Goal: Use online tool/utility: Utilize a website feature to perform a specific function

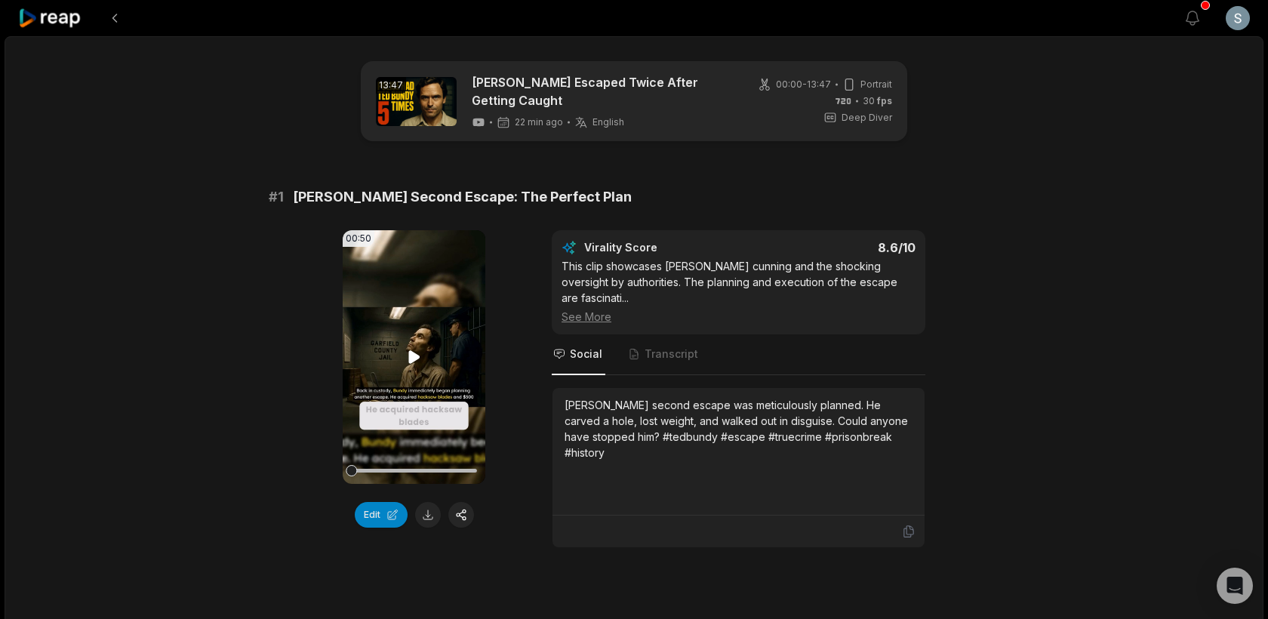
click at [406, 365] on icon at bounding box center [414, 357] width 18 height 18
click at [416, 363] on icon at bounding box center [414, 357] width 18 height 18
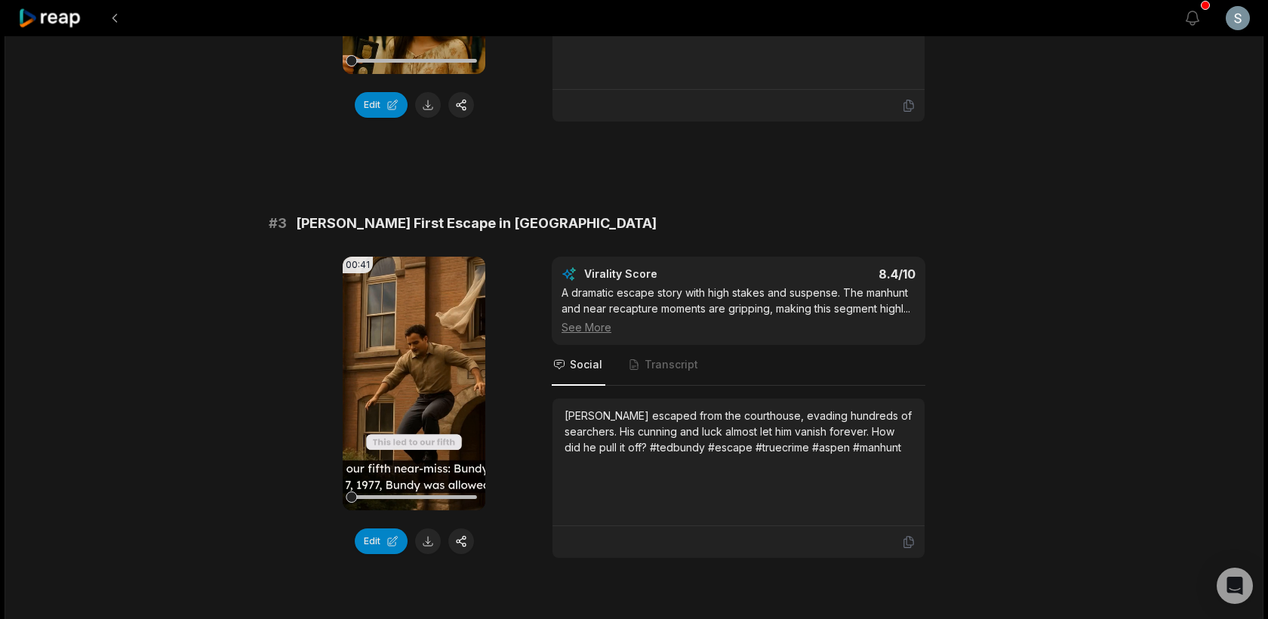
scroll to position [881, 0]
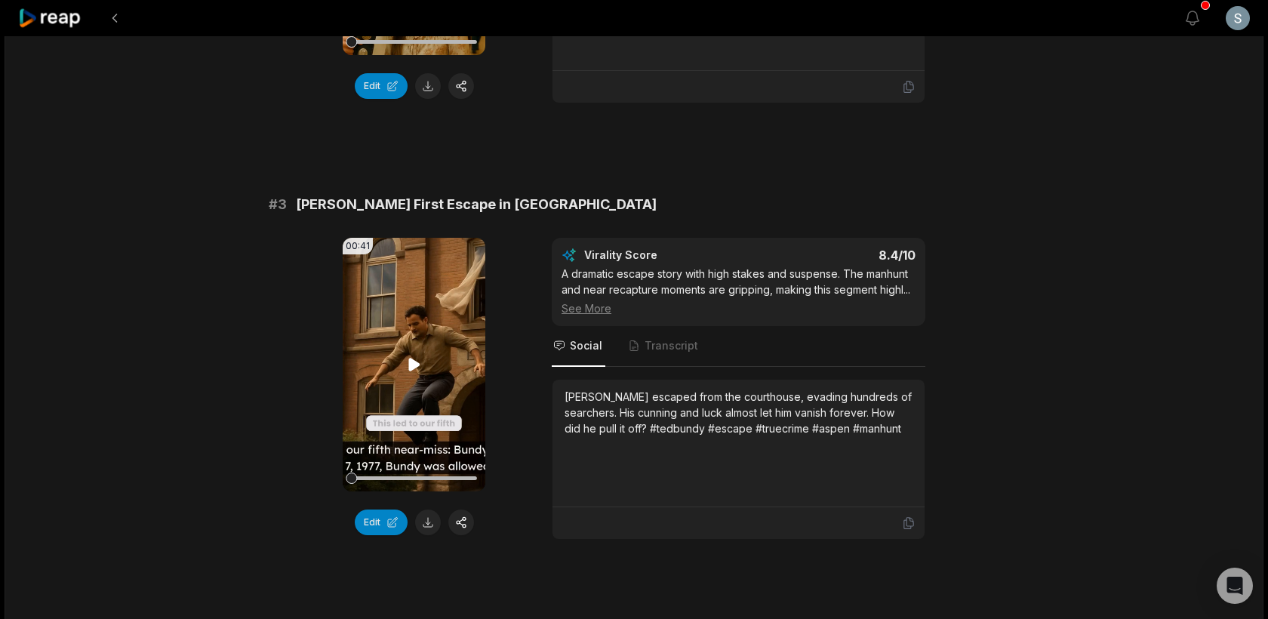
click at [411, 356] on icon at bounding box center [414, 365] width 18 height 18
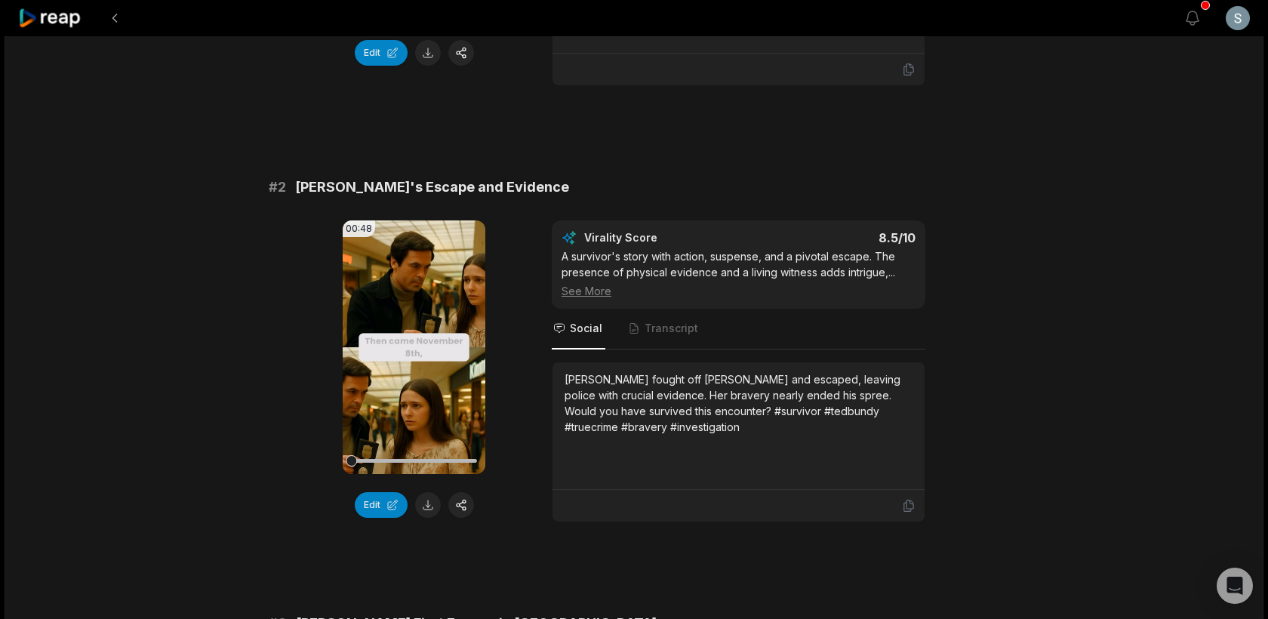
scroll to position [0, 0]
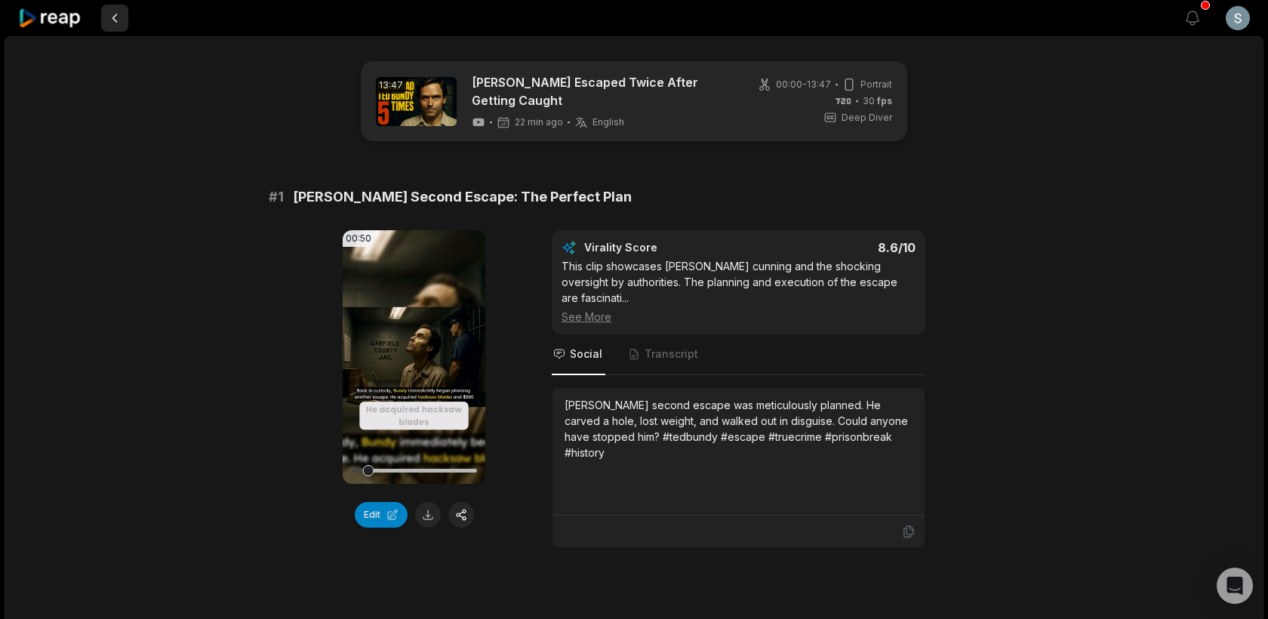
click at [120, 23] on button at bounding box center [114, 18] width 27 height 27
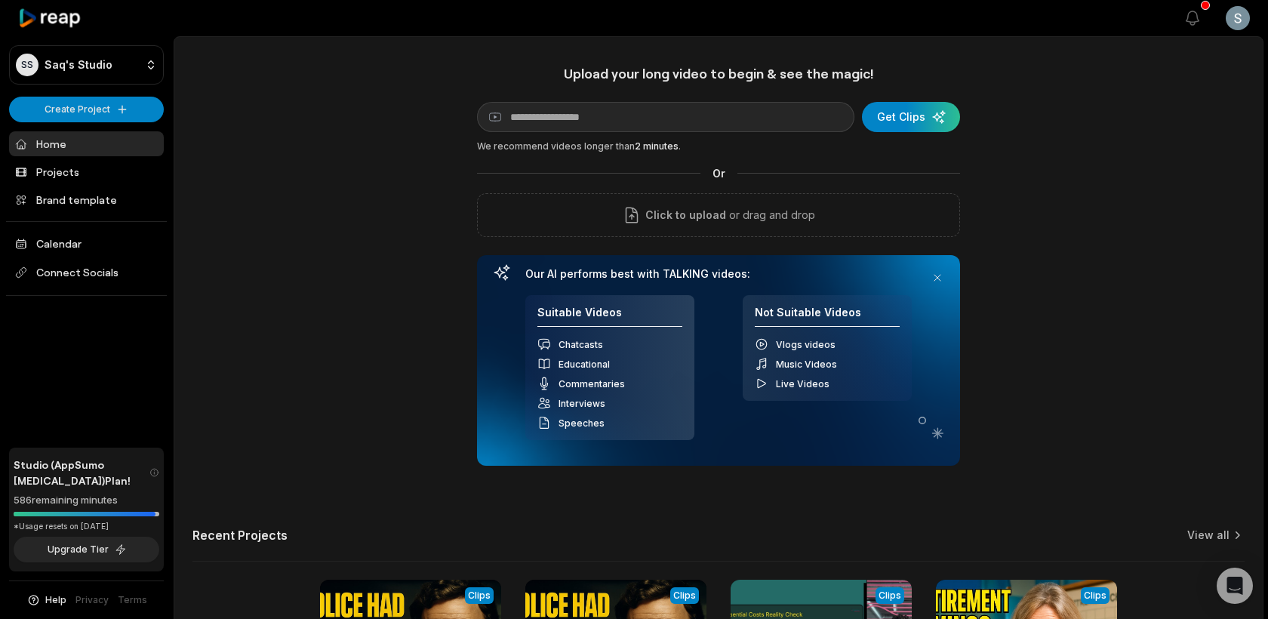
click at [1126, 162] on div "Upload your long video to begin & see the magic! YouTube link Get Clips We reco…" at bounding box center [718, 421] width 1089 height 713
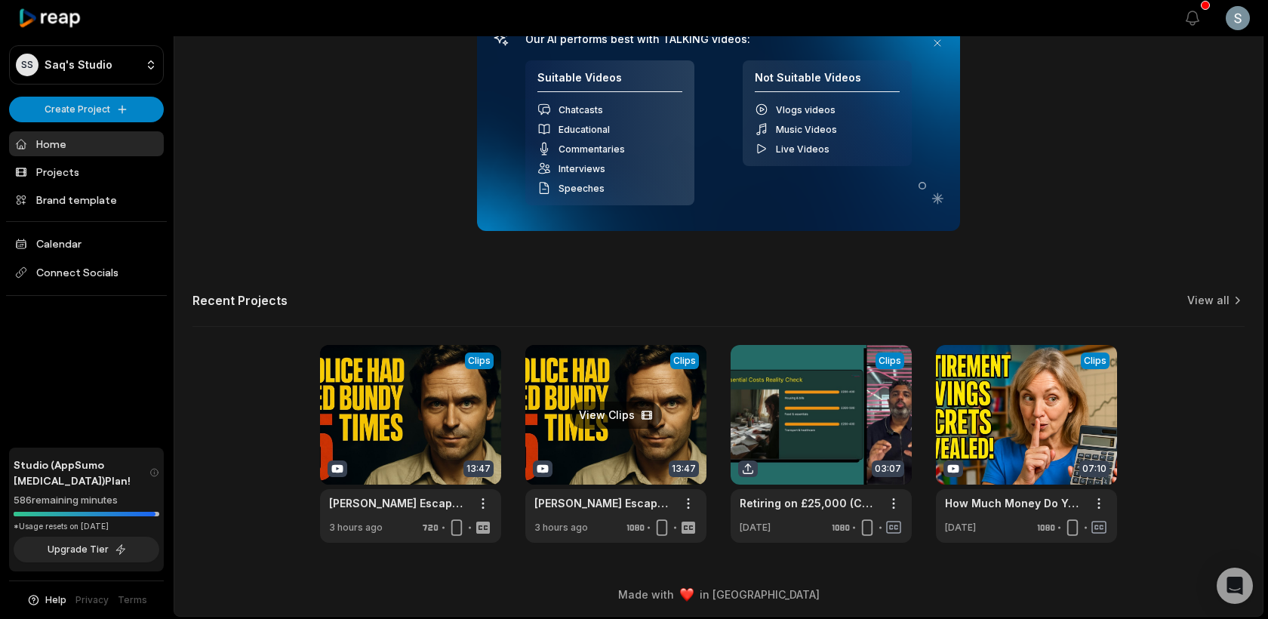
click at [584, 417] on link at bounding box center [615, 444] width 181 height 198
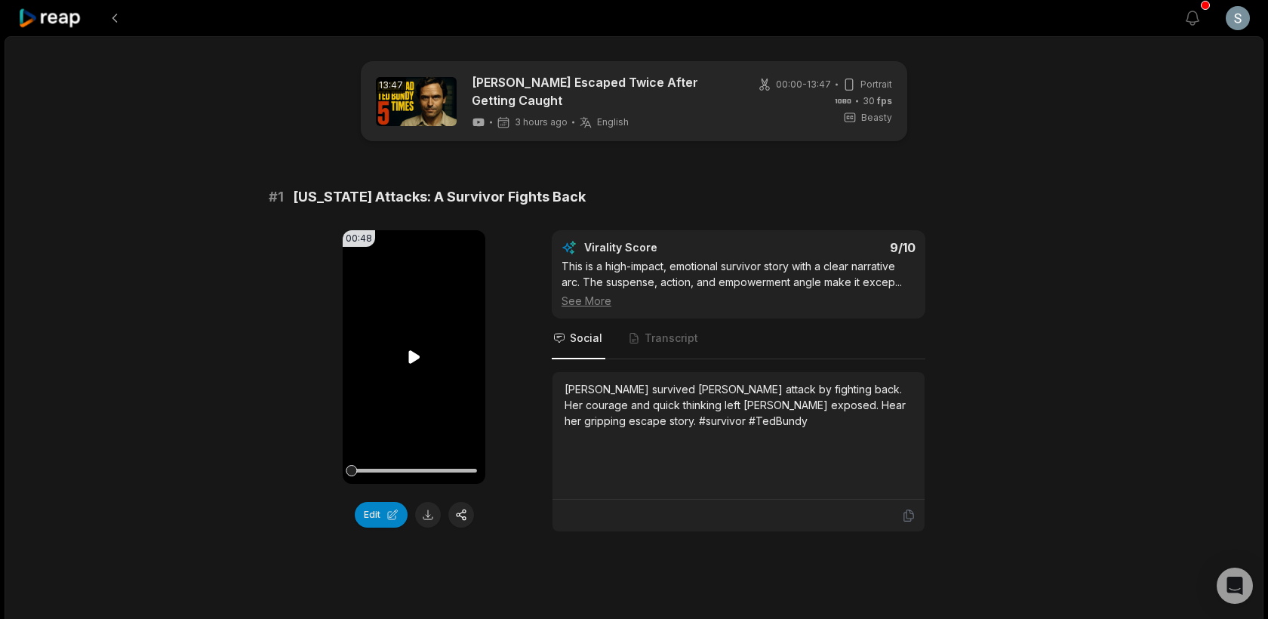
click at [417, 359] on icon at bounding box center [414, 357] width 18 height 18
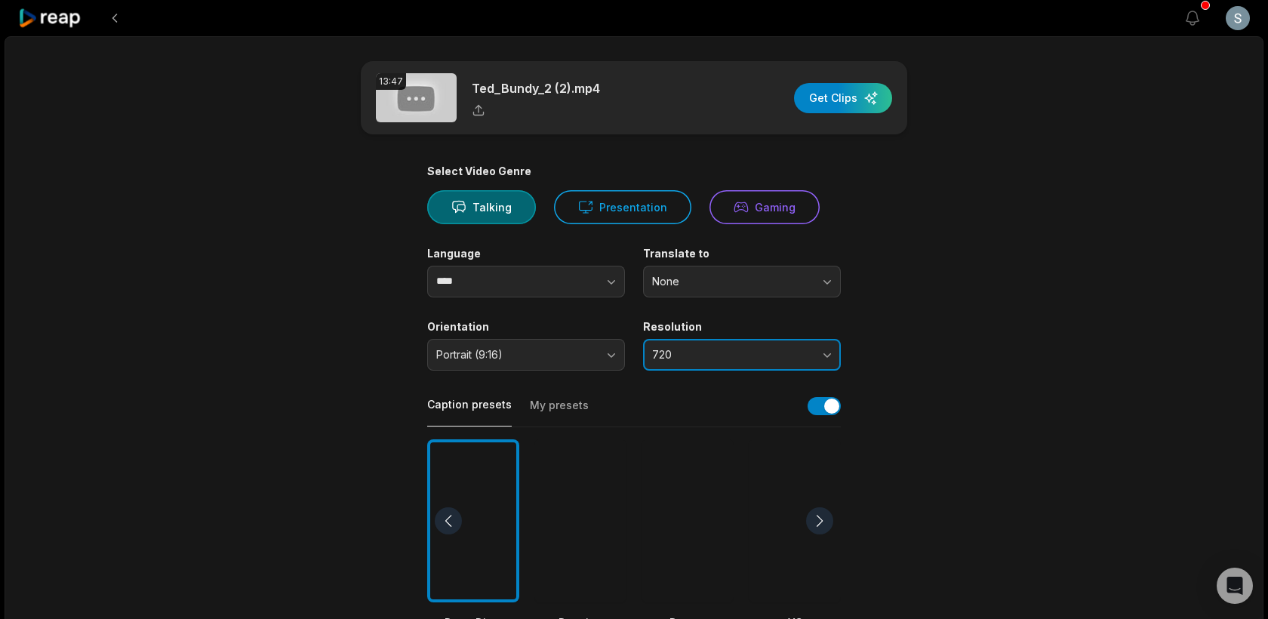
click at [682, 362] on button "720" at bounding box center [742, 355] width 198 height 32
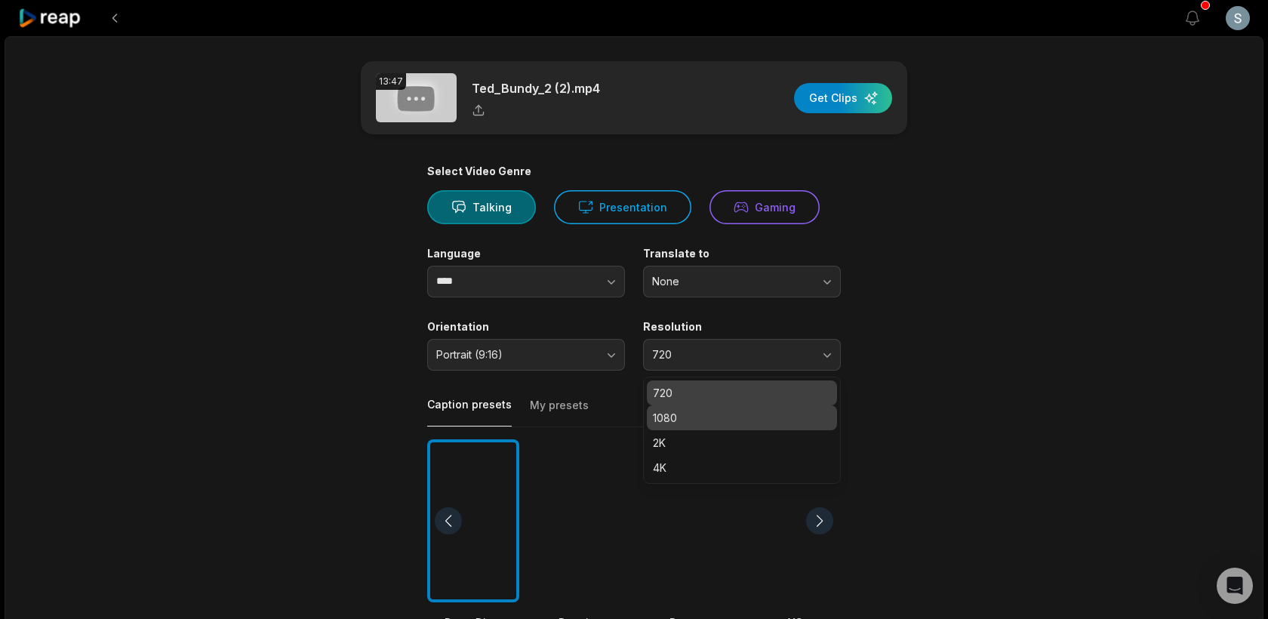
click at [677, 424] on p "1080" at bounding box center [742, 418] width 178 height 16
click at [687, 540] on div at bounding box center [688, 521] width 92 height 164
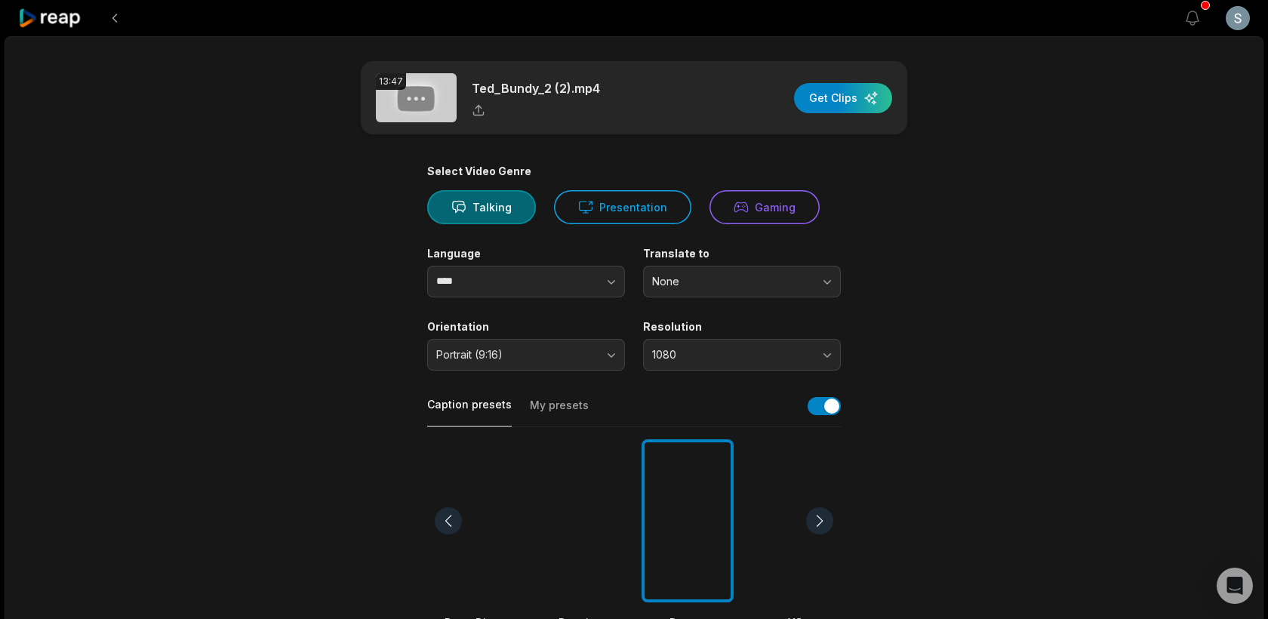
click at [840, 82] on div "13:47 Ted_Bundy_2 (2).mp4 Get Clips" at bounding box center [634, 97] width 547 height 73
click at [840, 96] on div "button" at bounding box center [843, 98] width 98 height 30
